Goal: Task Accomplishment & Management: Use online tool/utility

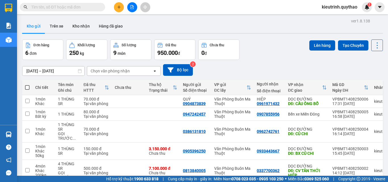
scroll to position [53, 0]
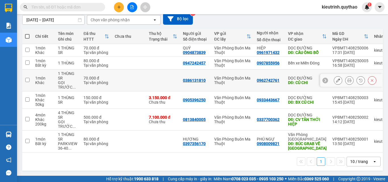
click at [26, 78] on input "checkbox" at bounding box center [27, 80] width 4 height 4
checkbox input "true"
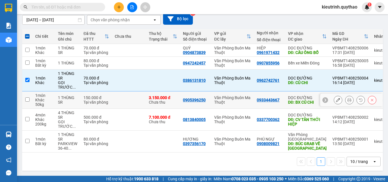
click at [26, 97] on input "checkbox" at bounding box center [27, 99] width 4 height 4
checkbox input "true"
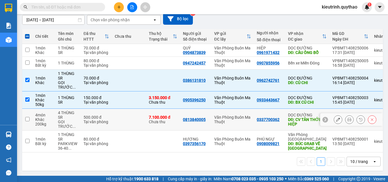
click at [26, 118] on input "checkbox" at bounding box center [27, 119] width 4 height 4
checkbox input "true"
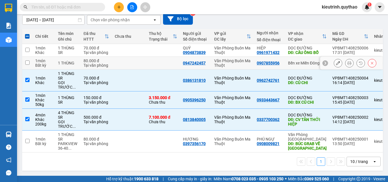
scroll to position [0, 0]
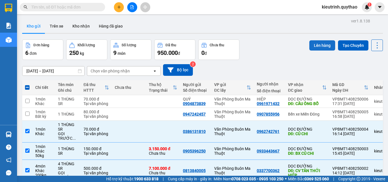
click at [323, 45] on button "Lên hàng" at bounding box center [322, 45] width 26 height 10
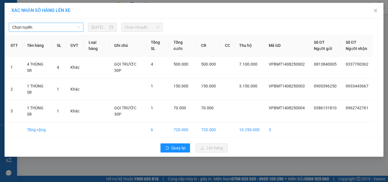
click at [74, 25] on span "Chọn tuyến" at bounding box center [46, 27] width 68 height 9
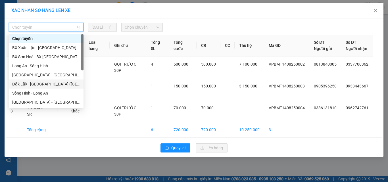
scroll to position [64, 0]
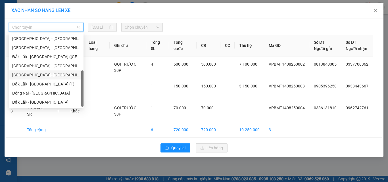
click at [37, 73] on div "[GEOGRAPHIC_DATA] - [GEOGRAPHIC_DATA]" at bounding box center [46, 75] width 68 height 6
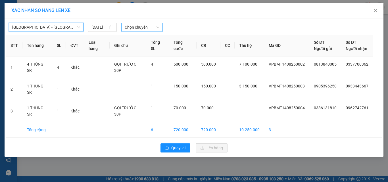
click at [127, 28] on span "Chọn chuyến" at bounding box center [142, 27] width 35 height 9
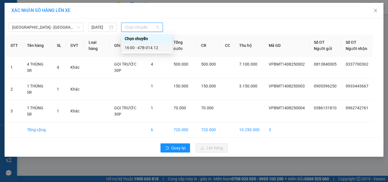
click at [146, 49] on div "16:00 - 47B-014.12" at bounding box center [147, 48] width 44 height 6
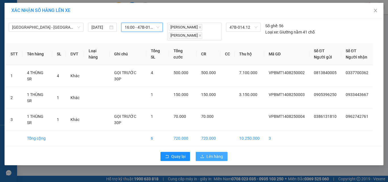
click at [210, 153] on span "Lên hàng" at bounding box center [214, 156] width 16 height 6
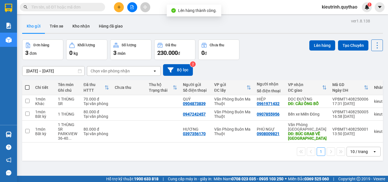
click at [130, 7] on icon "file-add" at bounding box center [132, 7] width 4 height 4
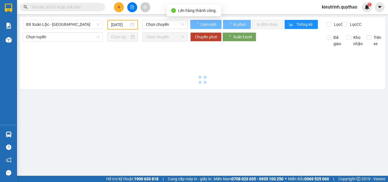
type input "[DATE]"
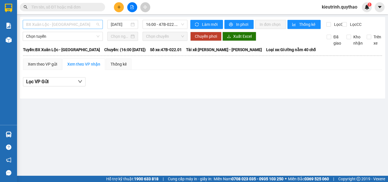
click at [62, 22] on span "BX Xuân Lộc - [GEOGRAPHIC_DATA]" at bounding box center [62, 24] width 73 height 9
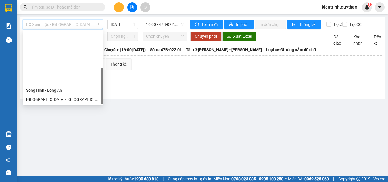
scroll to position [64, 0]
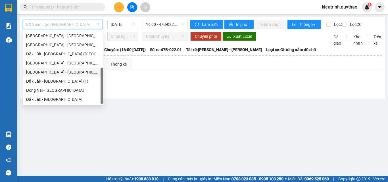
click at [47, 75] on div "[GEOGRAPHIC_DATA] - [GEOGRAPHIC_DATA]" at bounding box center [62, 72] width 73 height 6
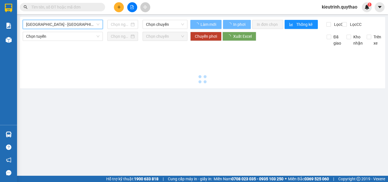
type input "[DATE]"
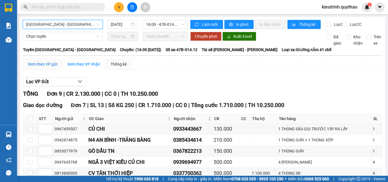
click at [46, 67] on div "Xem theo VP gửi" at bounding box center [42, 64] width 29 height 6
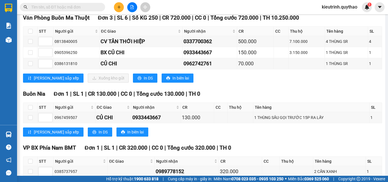
scroll to position [125, 0]
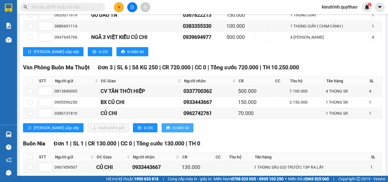
click at [172, 131] on span "In biên lai" at bounding box center [180, 128] width 16 height 6
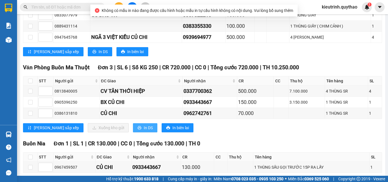
click at [144, 131] on span "In DS" at bounding box center [148, 128] width 9 height 6
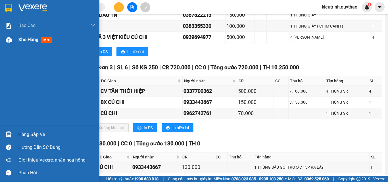
click at [30, 43] on div "Kho hàng mới" at bounding box center [56, 40] width 77 height 14
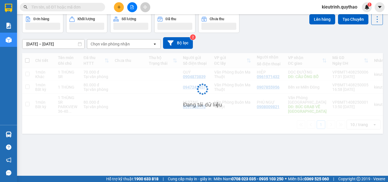
scroll to position [26, 0]
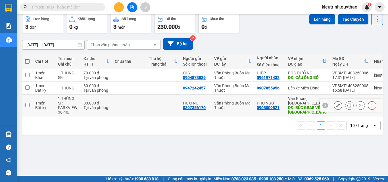
click at [28, 105] on input "checkbox" at bounding box center [27, 105] width 4 height 4
checkbox input "true"
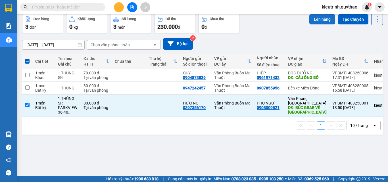
click at [319, 18] on button "Lên hàng" at bounding box center [322, 19] width 26 height 10
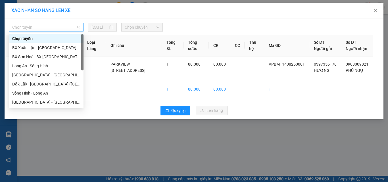
click at [76, 25] on span "Chọn tuyến" at bounding box center [46, 27] width 68 height 9
click at [44, 95] on div "Sông Hinh - Long An" at bounding box center [46, 93] width 68 height 6
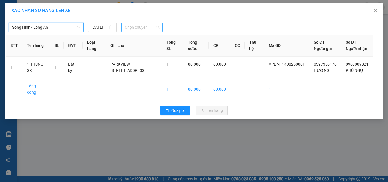
click at [133, 30] on span "Chọn chuyến" at bounding box center [142, 27] width 35 height 9
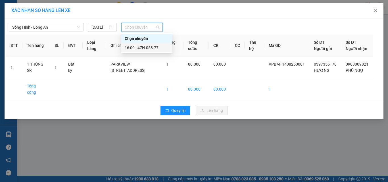
click at [145, 51] on div "16:00 - 47H-058.77" at bounding box center [147, 48] width 44 height 6
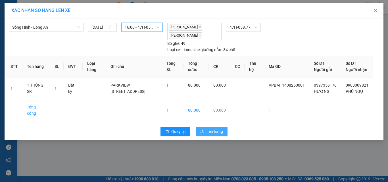
click at [217, 135] on span "Lên hàng" at bounding box center [214, 131] width 16 height 6
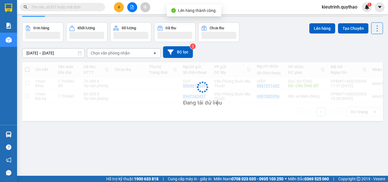
scroll to position [26, 0]
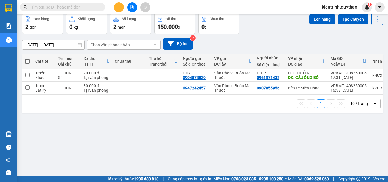
drag, startPoint x: 151, startPoint y: 52, endPoint x: 264, endPoint y: 26, distance: 115.9
click at [264, 26] on div "Đơn hàng 2 đơn Khối lượng 0 kg Số lượng 2 món Đã thu 150.000 đ Chưa thu 0 đ Lên…" at bounding box center [202, 23] width 360 height 20
